Goal: Task Accomplishment & Management: Complete application form

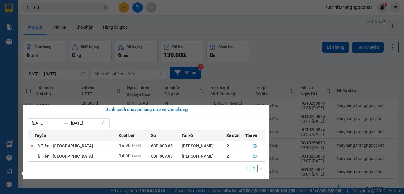
click at [271, 49] on section "Kết quả tìm kiếm ( 12 ) Bộ lọc Mã ĐH Trạng thái Món hàng Tổng cước Chưa cước Ng…" at bounding box center [202, 97] width 404 height 194
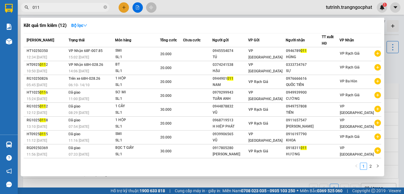
click at [76, 8] on input "011" at bounding box center [68, 7] width 70 height 7
type input "0"
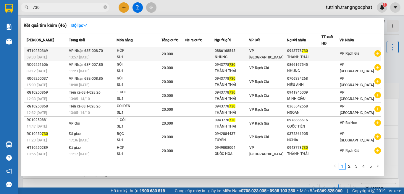
type input "730"
click at [248, 54] on div "0886168545" at bounding box center [232, 51] width 34 height 6
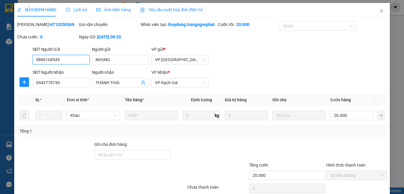
type input "0886168545"
type input "NHUNG"
type input "0943778730"
type input "THÀNH THÁI"
type input "20.000"
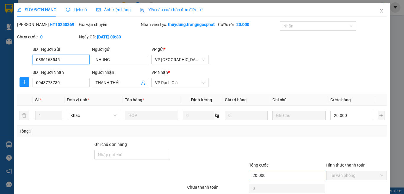
scroll to position [51, 0]
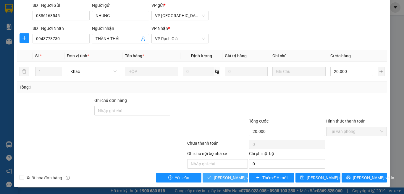
click at [230, 174] on button "[PERSON_NAME] và Giao hàng" at bounding box center [225, 177] width 45 height 9
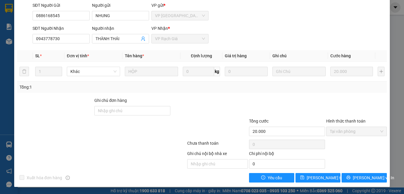
click at [359, 17] on div "SĐT Người Gửi 0886168545 Người gửi NHUNG VP gửi * VP [GEOGRAPHIC_DATA]" at bounding box center [209, 12] width 357 height 21
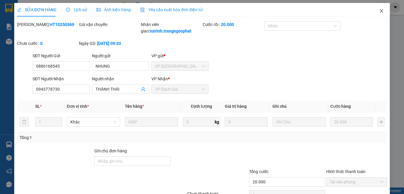
click at [380, 13] on span "Close" at bounding box center [382, 11] width 17 height 17
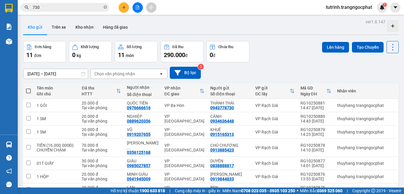
click at [64, 75] on input "[DATE] – [DATE]" at bounding box center [55, 73] width 65 height 9
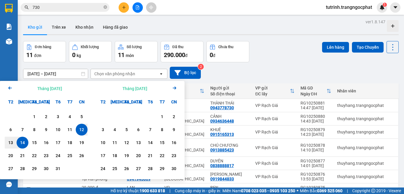
click at [21, 144] on div "14" at bounding box center [22, 142] width 8 height 7
type input "[DATE] – [DATE]"
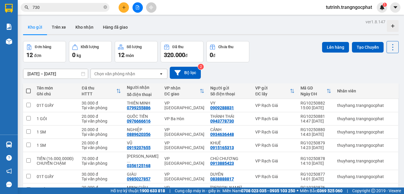
click at [147, 74] on div "Chọn văn phòng nhận" at bounding box center [125, 73] width 68 height 9
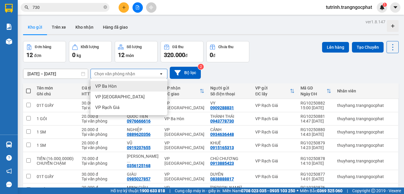
click at [147, 74] on div "Chọn văn phòng nhận" at bounding box center [125, 73] width 68 height 9
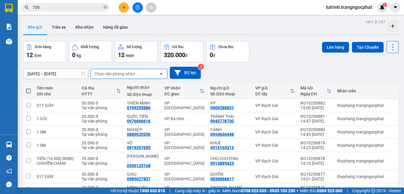
scroll to position [30, 0]
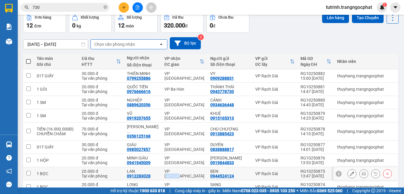
drag, startPoint x: 171, startPoint y: 168, endPoint x: 185, endPoint y: 168, distance: 13.9
click at [182, 173] on td "VP [GEOGRAPHIC_DATA]" at bounding box center [185, 174] width 46 height 13
checkbox input "true"
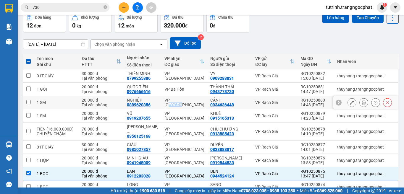
drag, startPoint x: 173, startPoint y: 103, endPoint x: 186, endPoint y: 115, distance: 17.2
click at [189, 107] on td "VP [GEOGRAPHIC_DATA]" at bounding box center [185, 102] width 46 height 13
checkbox input "true"
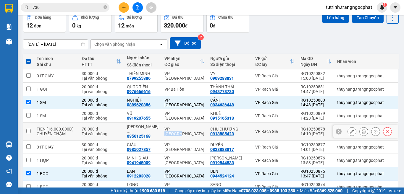
drag, startPoint x: 169, startPoint y: 127, endPoint x: 196, endPoint y: 136, distance: 28.5
click at [196, 136] on tbody "01T GIẤY 30.000 đ Tại văn [GEOGRAPHIC_DATA] 0799255886 VP [GEOGRAPHIC_DATA] VY …" at bounding box center [211, 152] width 376 height 165
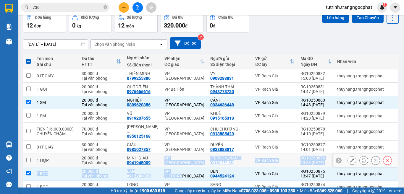
drag, startPoint x: 162, startPoint y: 153, endPoint x: 194, endPoint y: 163, distance: 34.4
click at [194, 163] on tbody "01T GIẤY 30.000 đ Tại văn [GEOGRAPHIC_DATA] 0799255886 VP [GEOGRAPHIC_DATA] VY …" at bounding box center [211, 152] width 376 height 165
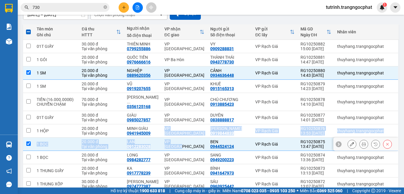
scroll to position [89, 0]
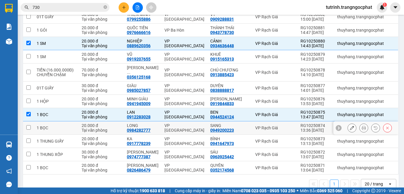
drag, startPoint x: 171, startPoint y: 121, endPoint x: 173, endPoint y: 128, distance: 7.1
click at [172, 123] on div "VP [GEOGRAPHIC_DATA]" at bounding box center [185, 127] width 40 height 9
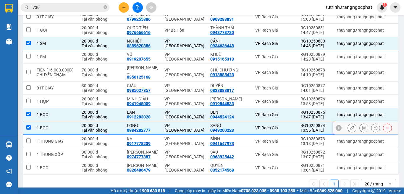
click at [170, 124] on div "VP [GEOGRAPHIC_DATA]" at bounding box center [185, 127] width 40 height 9
checkbox input "false"
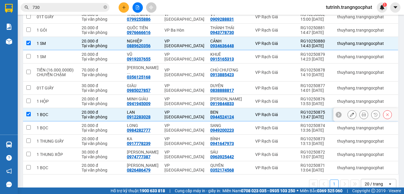
click at [174, 111] on div "VP [GEOGRAPHIC_DATA]" at bounding box center [185, 114] width 40 height 9
checkbox input "false"
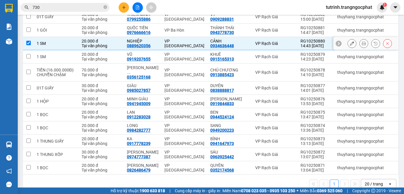
click at [170, 41] on div "VP [GEOGRAPHIC_DATA]" at bounding box center [185, 43] width 40 height 9
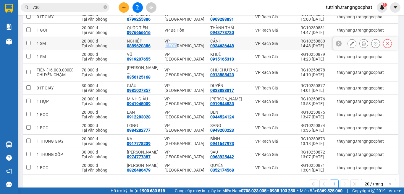
drag, startPoint x: 173, startPoint y: 42, endPoint x: 180, endPoint y: 57, distance: 16.5
click at [179, 42] on div "VP [GEOGRAPHIC_DATA]" at bounding box center [185, 43] width 40 height 9
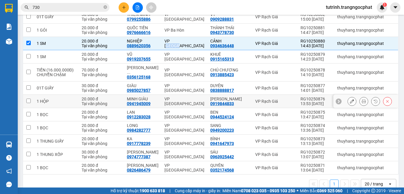
scroll to position [59, 0]
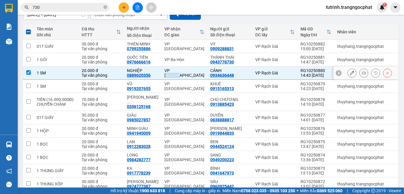
click at [171, 73] on div "VP [GEOGRAPHIC_DATA]" at bounding box center [185, 72] width 40 height 9
checkbox input "false"
